Goal: Check status: Check status

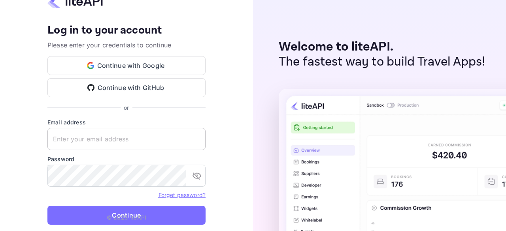
click at [114, 144] on input "text" at bounding box center [126, 139] width 158 height 22
type input "[EMAIL_ADDRESS][DOMAIN_NAME]"
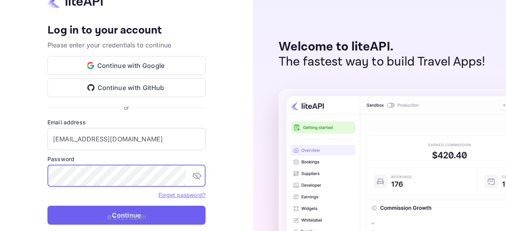
click at [134, 213] on button "Continue" at bounding box center [126, 215] width 158 height 19
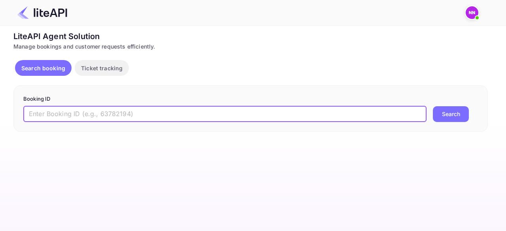
click at [68, 117] on input "text" at bounding box center [225, 114] width 404 height 16
paste input "5228872"
type input "5228872"
click at [445, 116] on button "Search" at bounding box center [451, 114] width 36 height 16
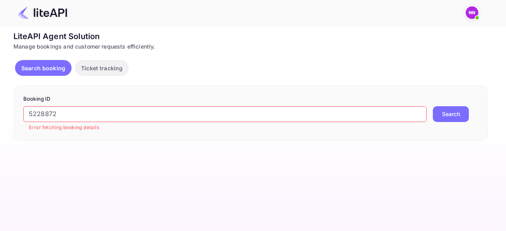
click at [36, 62] on button "Search booking" at bounding box center [43, 68] width 57 height 16
click at [39, 72] on p "Search booking" at bounding box center [43, 68] width 44 height 8
click at [471, 13] on img at bounding box center [472, 12] width 13 height 13
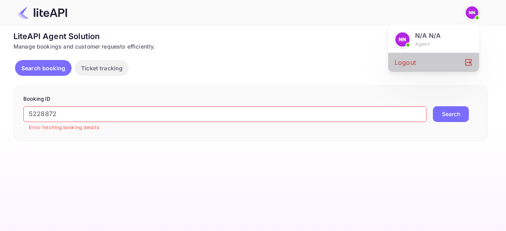
click at [398, 62] on div "Logout" at bounding box center [433, 62] width 91 height 19
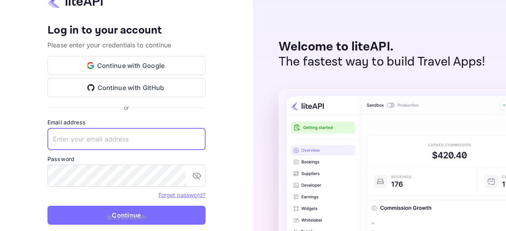
click at [136, 134] on input "text" at bounding box center [126, 139] width 158 height 22
type input "zen.abddin@tbo.com"
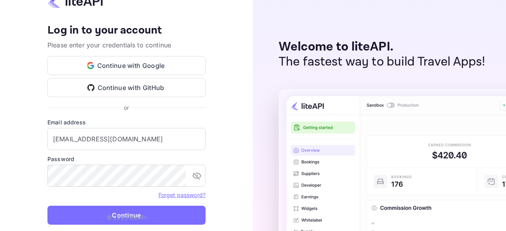
click at [110, 216] on p "© 2025 liteAPI" at bounding box center [127, 218] width 40 height 8
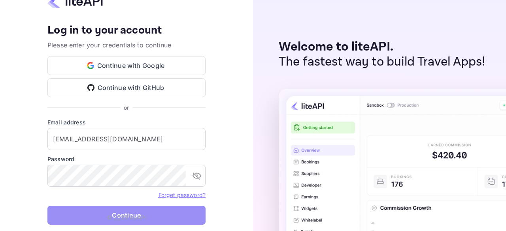
click at [116, 210] on button "Continue" at bounding box center [126, 215] width 158 height 19
